Goal: Information Seeking & Learning: Learn about a topic

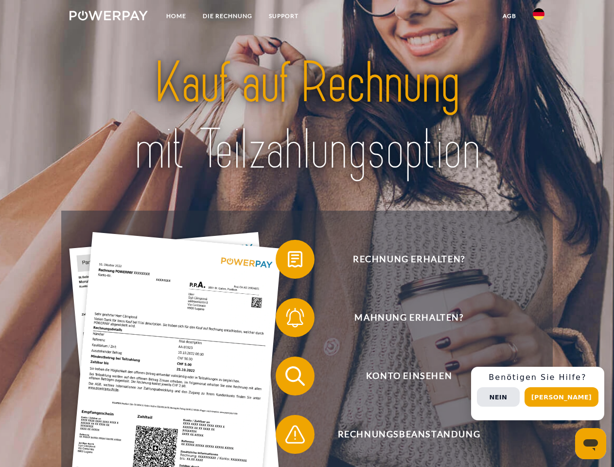
click at [108, 17] on img at bounding box center [109, 16] width 78 height 10
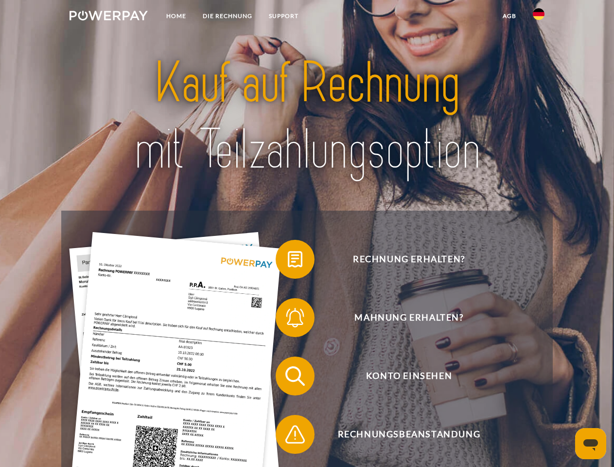
click at [539, 17] on img at bounding box center [539, 14] width 12 height 12
click at [509, 16] on link "agb" at bounding box center [510, 16] width 30 height 18
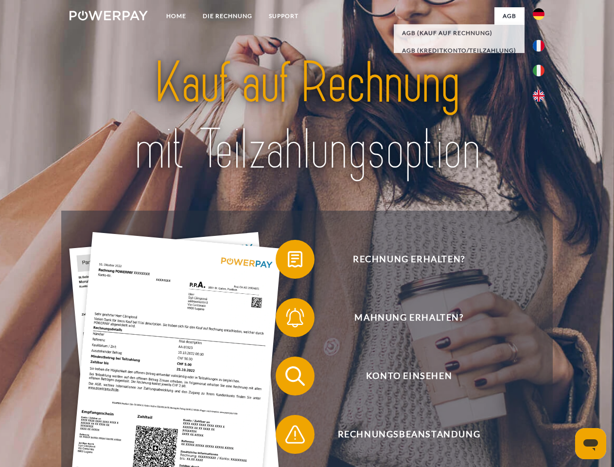
click at [288, 261] on span at bounding box center [280, 259] width 49 height 49
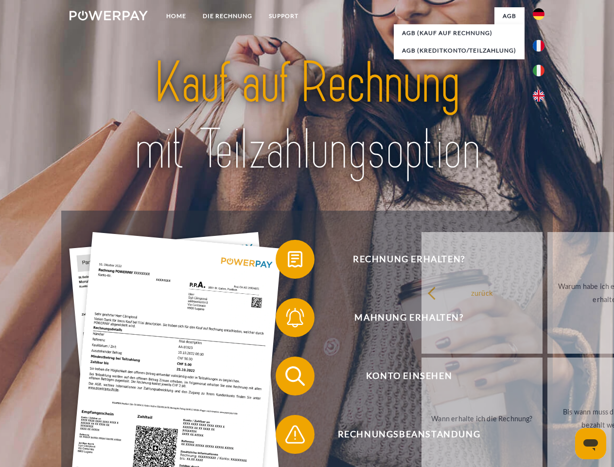
click at [288, 320] on span at bounding box center [280, 317] width 49 height 49
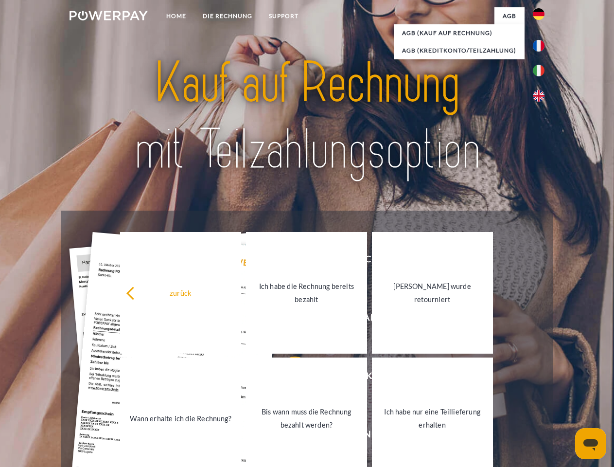
click at [288, 378] on link "Bis wann muss die Rechnung bezahlt werden?" at bounding box center [306, 419] width 121 height 122
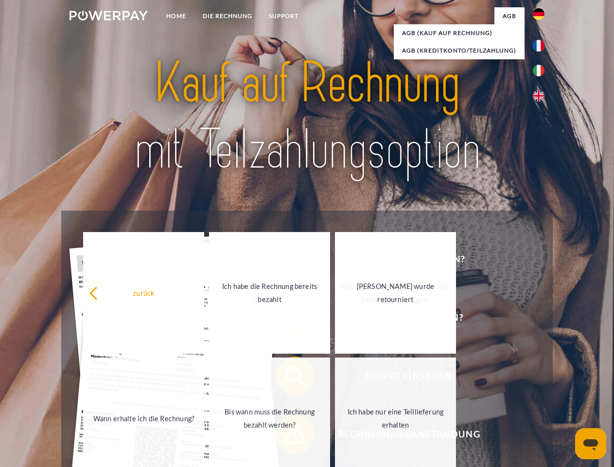
click at [288, 436] on span at bounding box center [280, 434] width 49 height 49
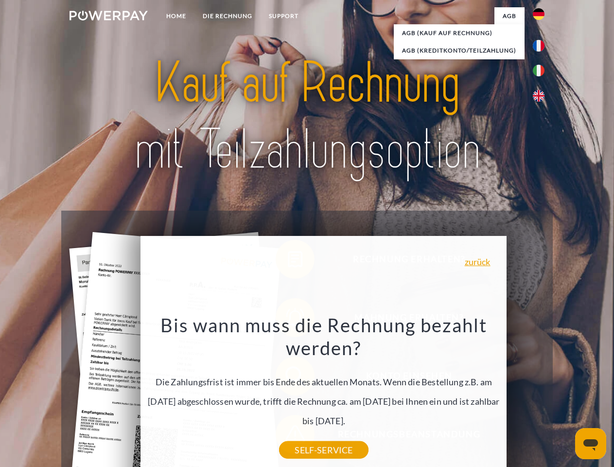
click at [541, 394] on div "Rechnung erhalten? Mahnung erhalten? Konto einsehen" at bounding box center [306, 405] width 491 height 389
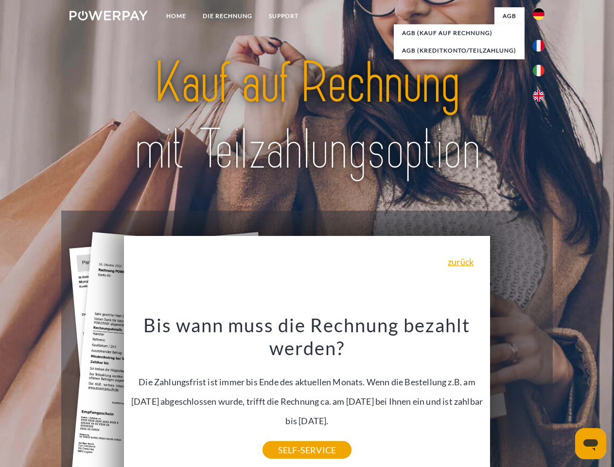
click at [518, 395] on span "Konto einsehen" at bounding box center [409, 376] width 238 height 39
click at [565, 397] on header "Home DIE RECHNUNG SUPPORT" at bounding box center [307, 336] width 614 height 672
